Goal: Information Seeking & Learning: Learn about a topic

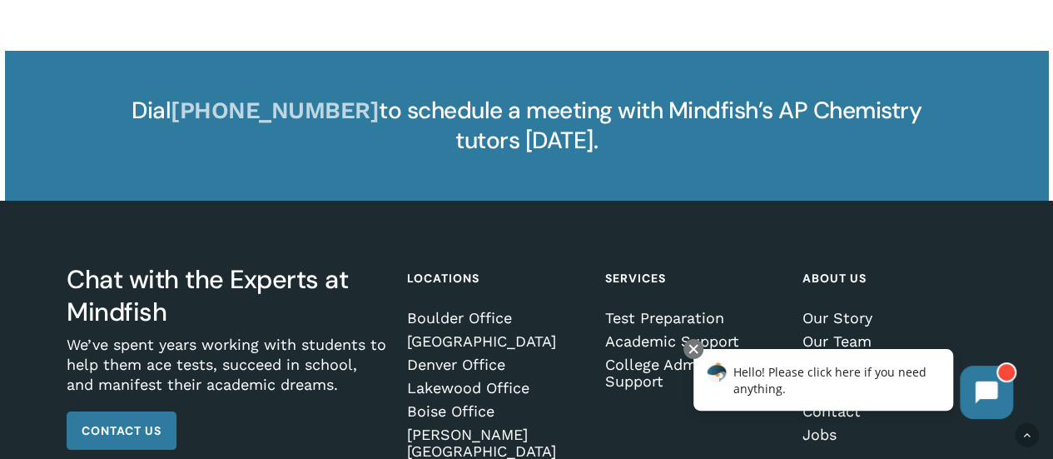
scroll to position [3090, 0]
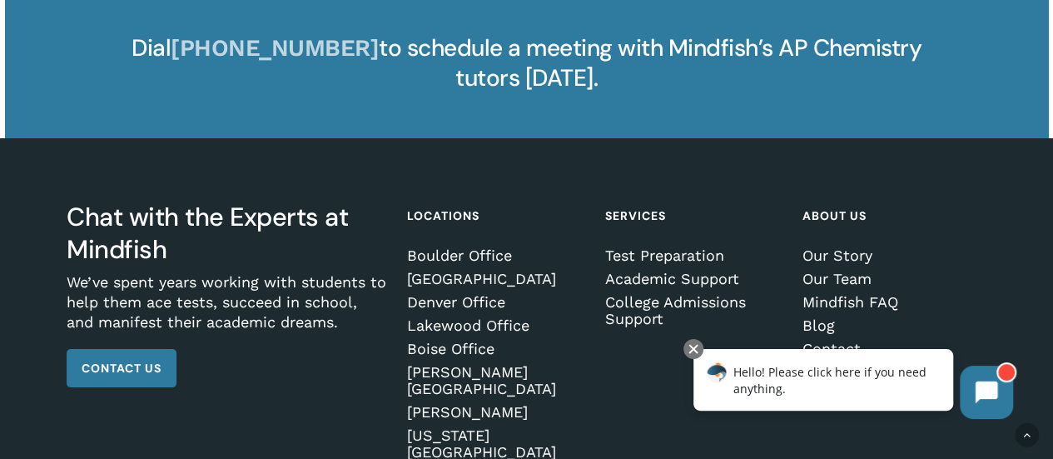
click at [831, 364] on link "Jobs" at bounding box center [892, 372] width 179 height 17
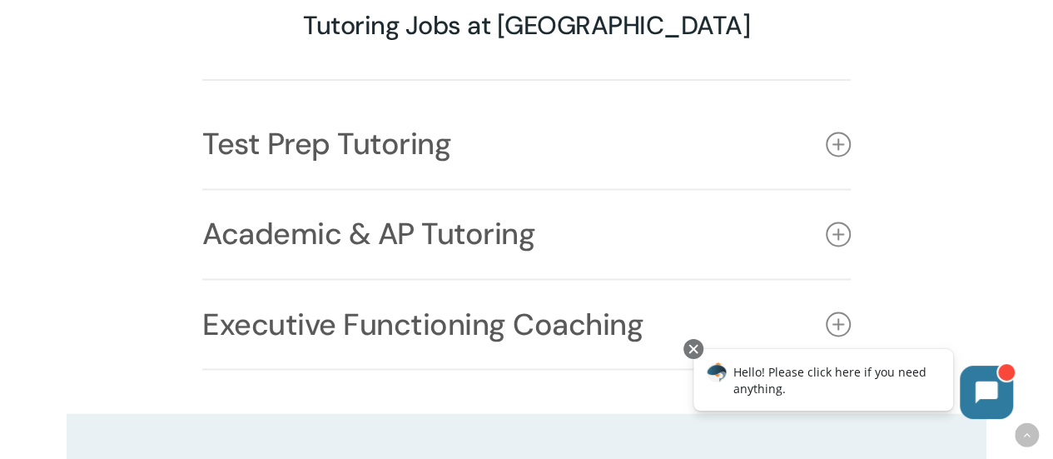
scroll to position [1270, 0]
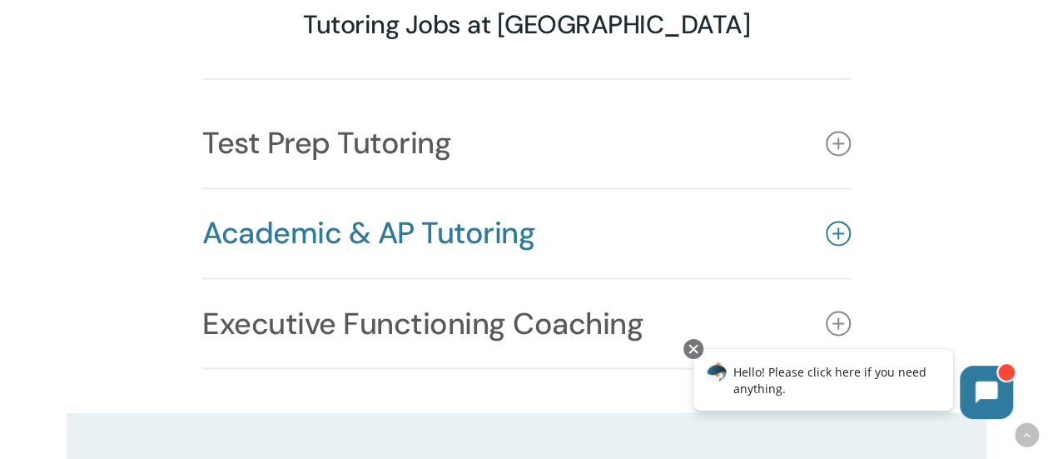
click at [836, 221] on icon at bounding box center [838, 233] width 25 height 25
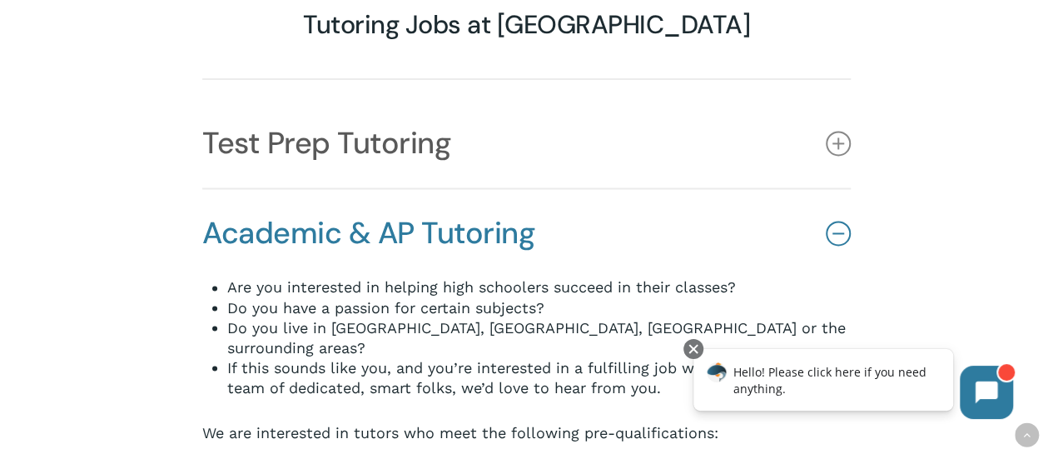
click at [836, 221] on icon at bounding box center [838, 233] width 25 height 25
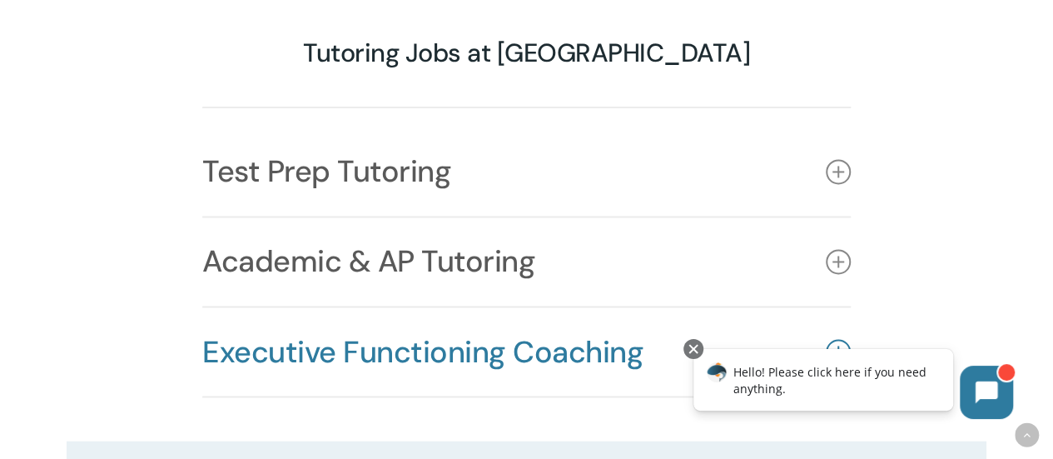
scroll to position [1240, 0]
